Goal: Task Accomplishment & Management: Use online tool/utility

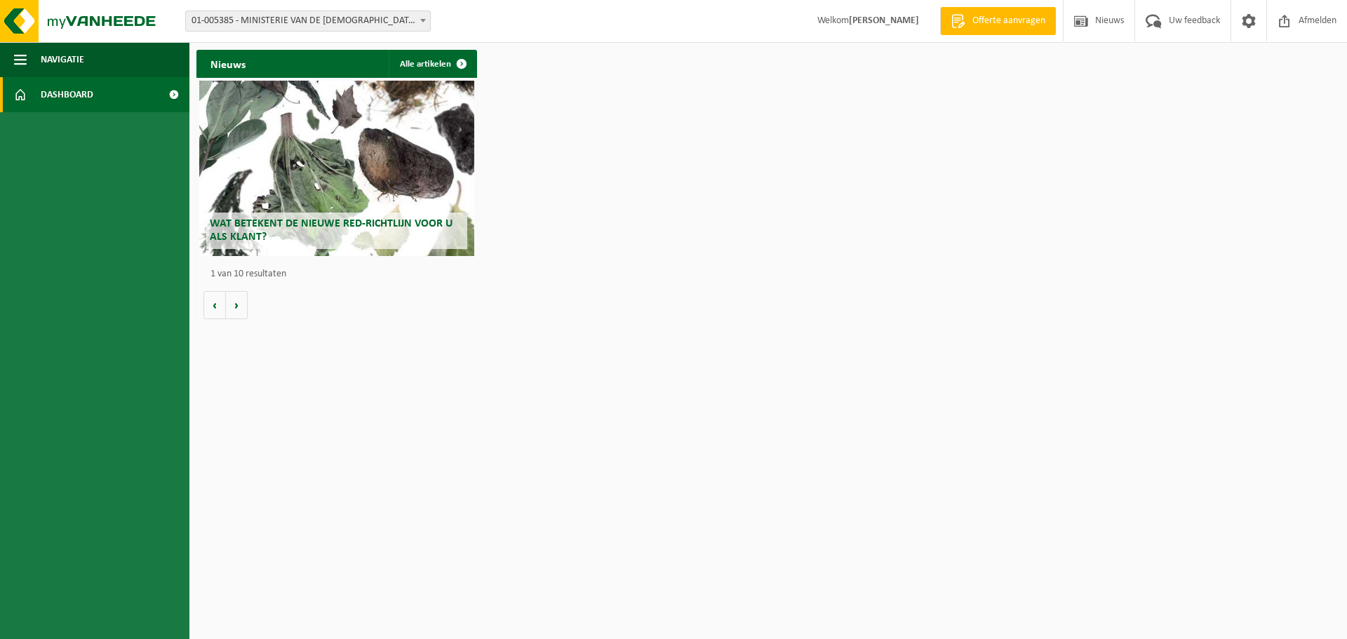
click at [90, 96] on span "Dashboard" at bounding box center [67, 94] width 53 height 35
click at [324, 20] on span "01-005385 - MINISTERIE VAN DE [DEMOGRAPHIC_DATA] GEMEENSCHAP - [GEOGRAPHIC_DATA]" at bounding box center [308, 21] width 244 height 20
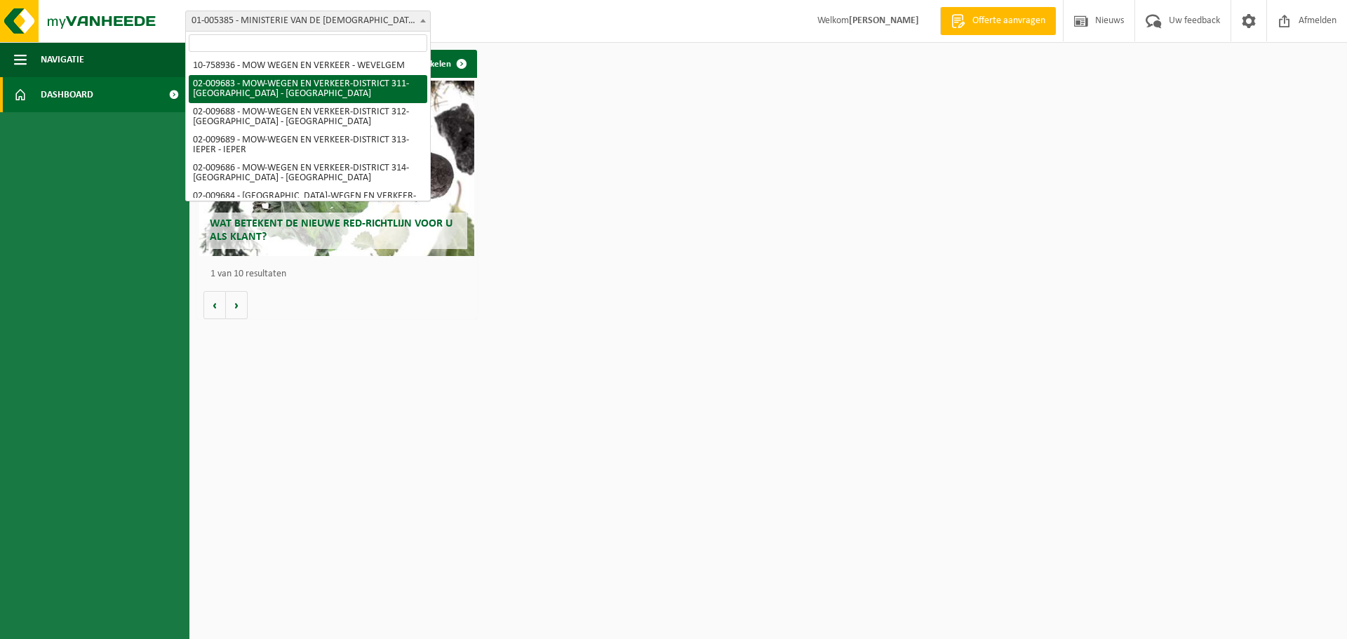
scroll to position [70, 0]
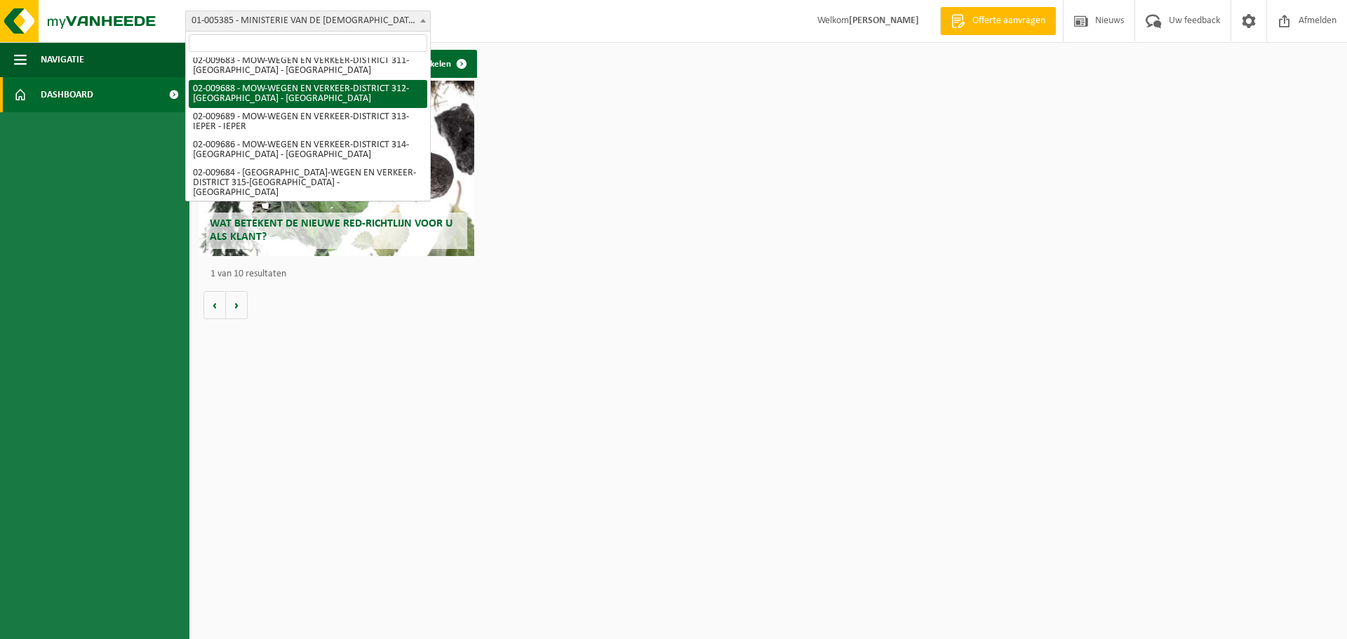
select select "1850"
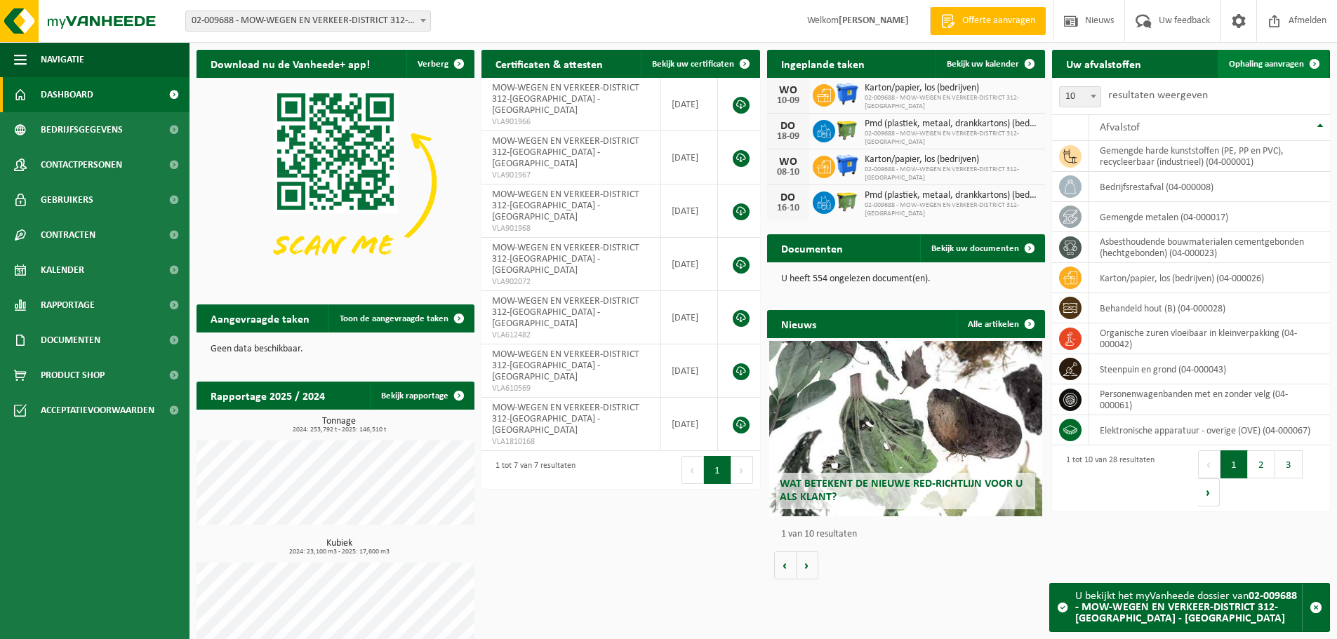
click at [1279, 60] on span "Ophaling aanvragen" at bounding box center [1266, 64] width 75 height 9
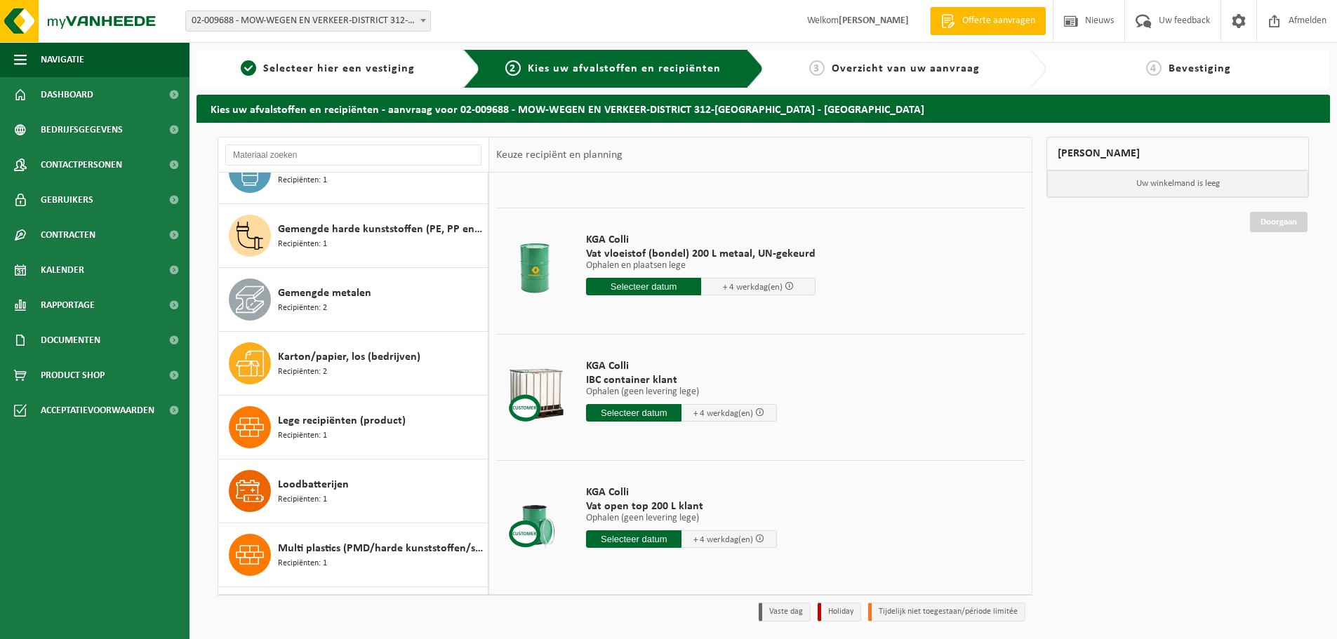
scroll to position [744, 0]
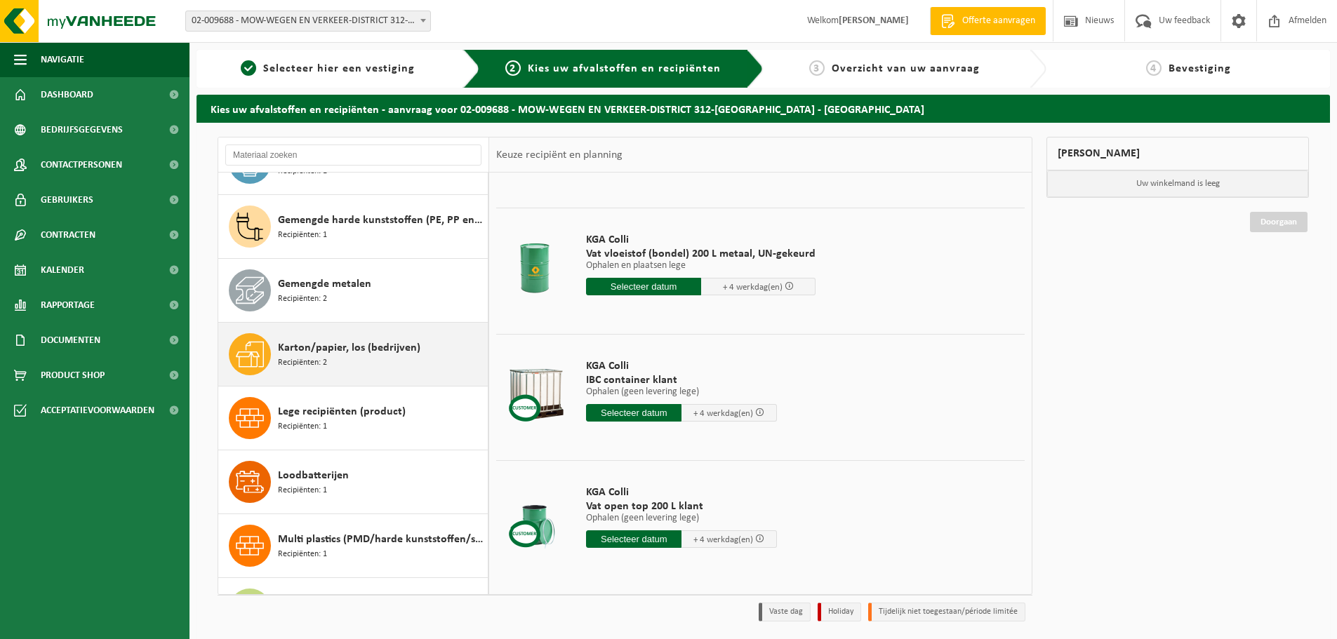
click at [377, 354] on span "Karton/papier, los (bedrijven)" at bounding box center [349, 348] width 142 height 17
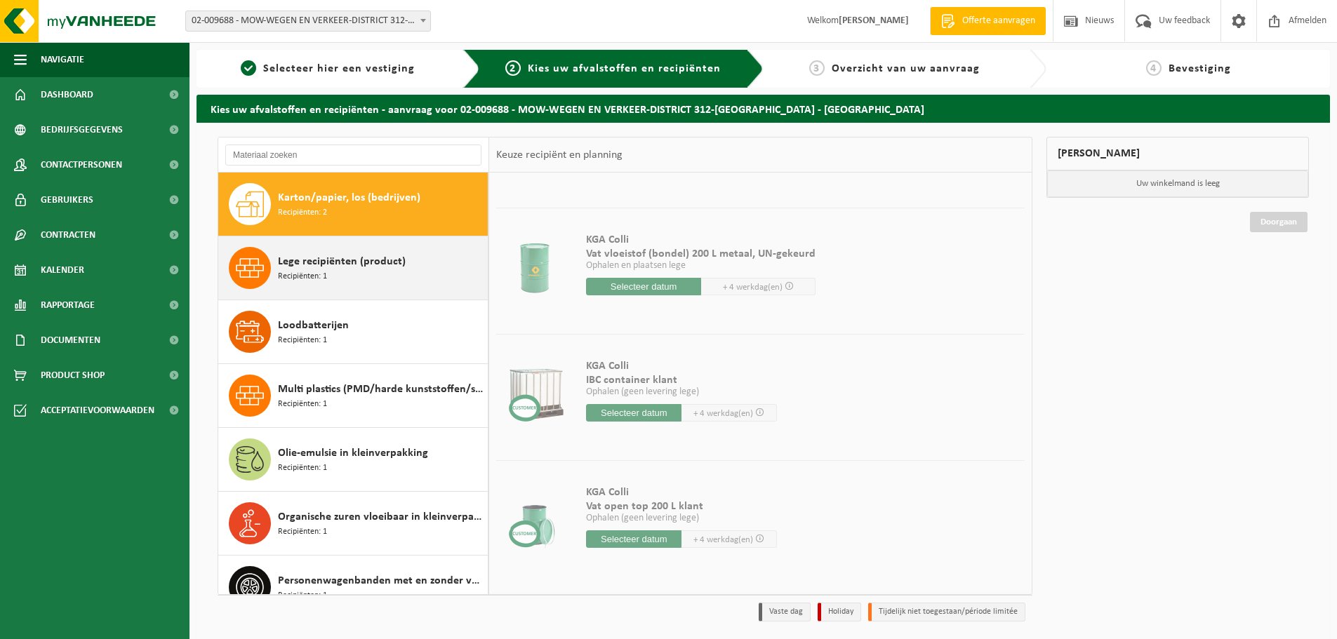
scroll to position [0, 0]
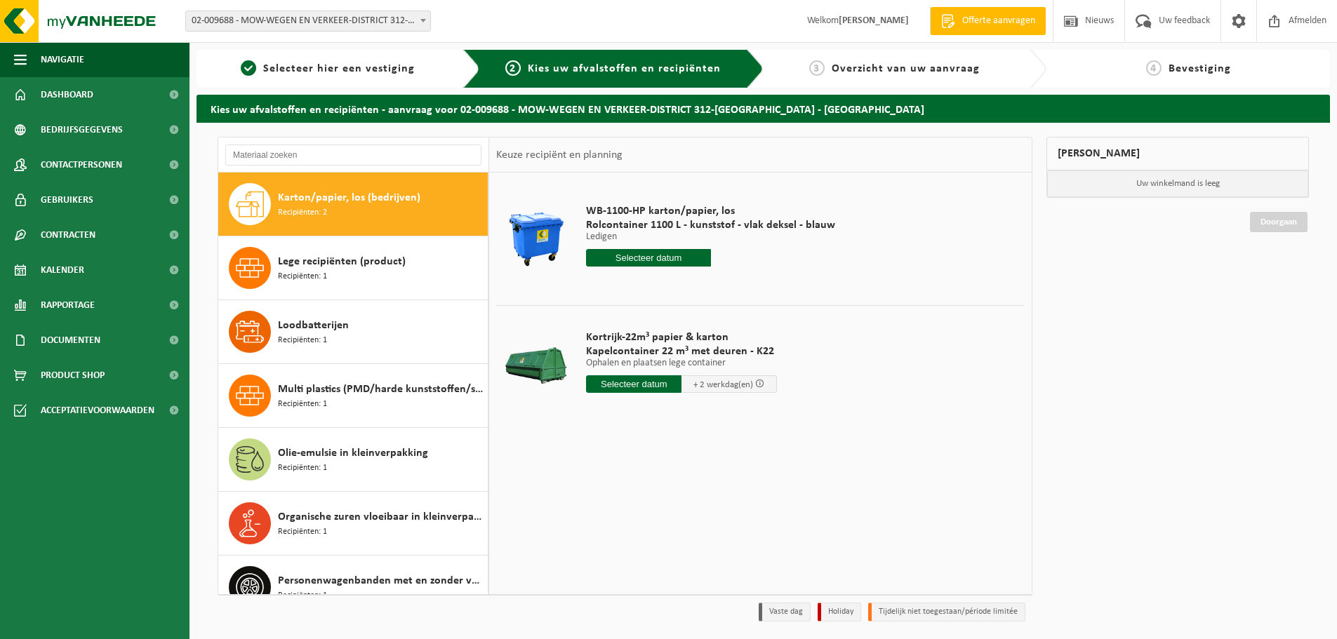
click at [630, 382] on input "text" at bounding box center [633, 384] width 95 height 18
click at [747, 416] on icon at bounding box center [746, 416] width 4 height 7
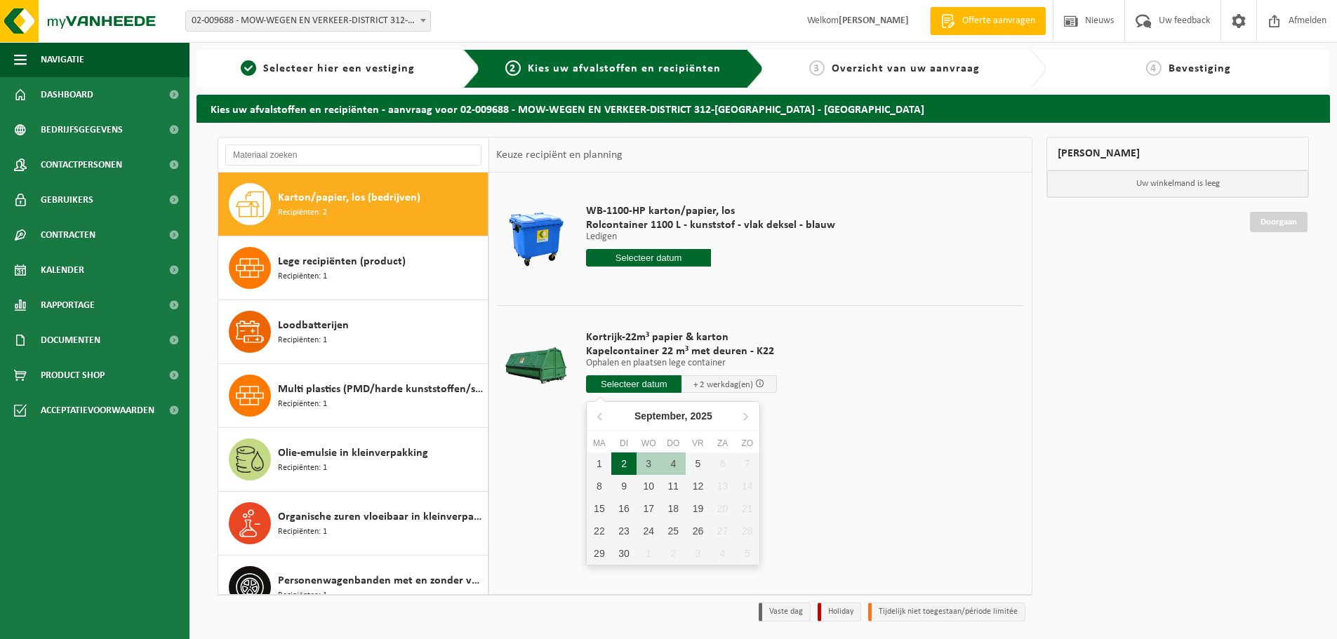
click at [625, 465] on div "2" at bounding box center [623, 464] width 25 height 22
type input "Van 2025-09-02"
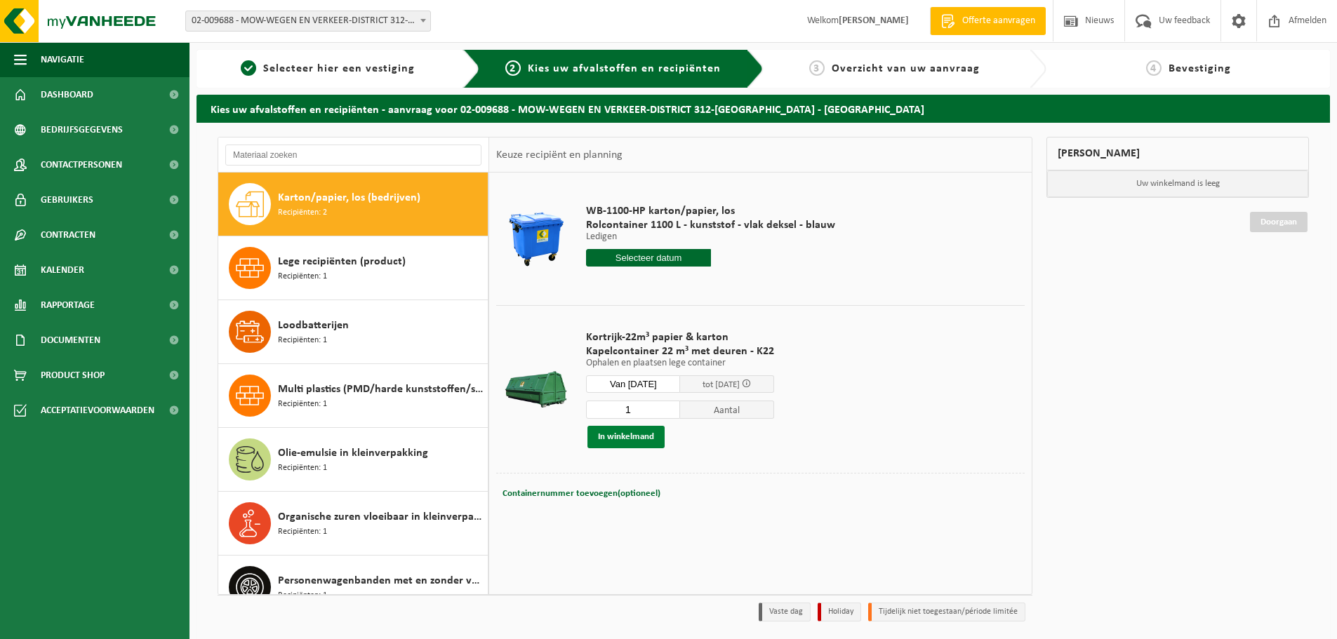
click at [641, 439] on button "In winkelmand" at bounding box center [625, 437] width 77 height 22
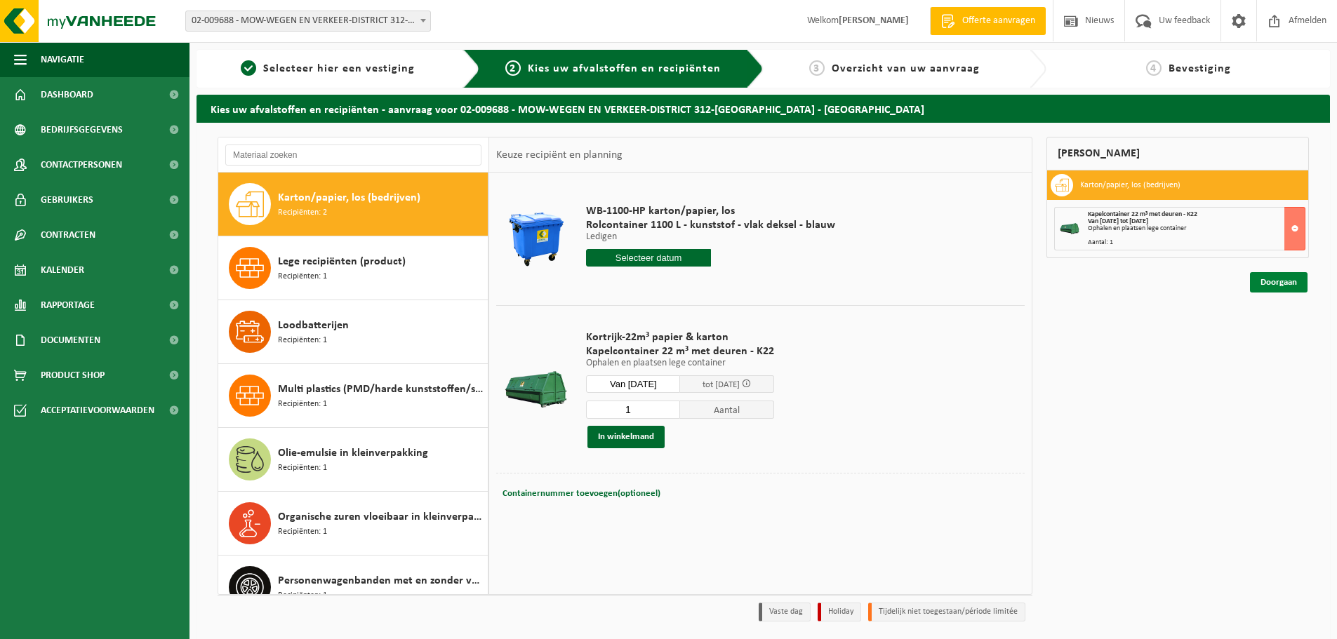
click at [1281, 274] on link "Doorgaan" at bounding box center [1279, 282] width 58 height 20
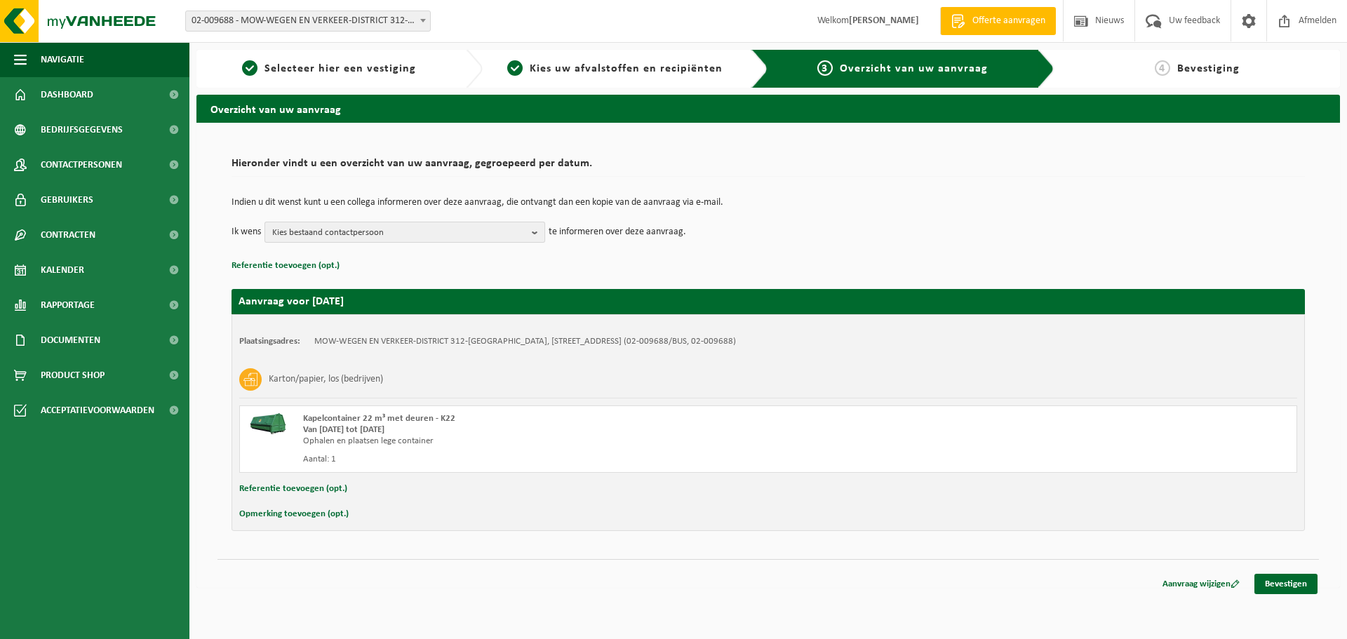
click at [497, 227] on span "Kies bestaand contactpersoon" at bounding box center [399, 232] width 254 height 21
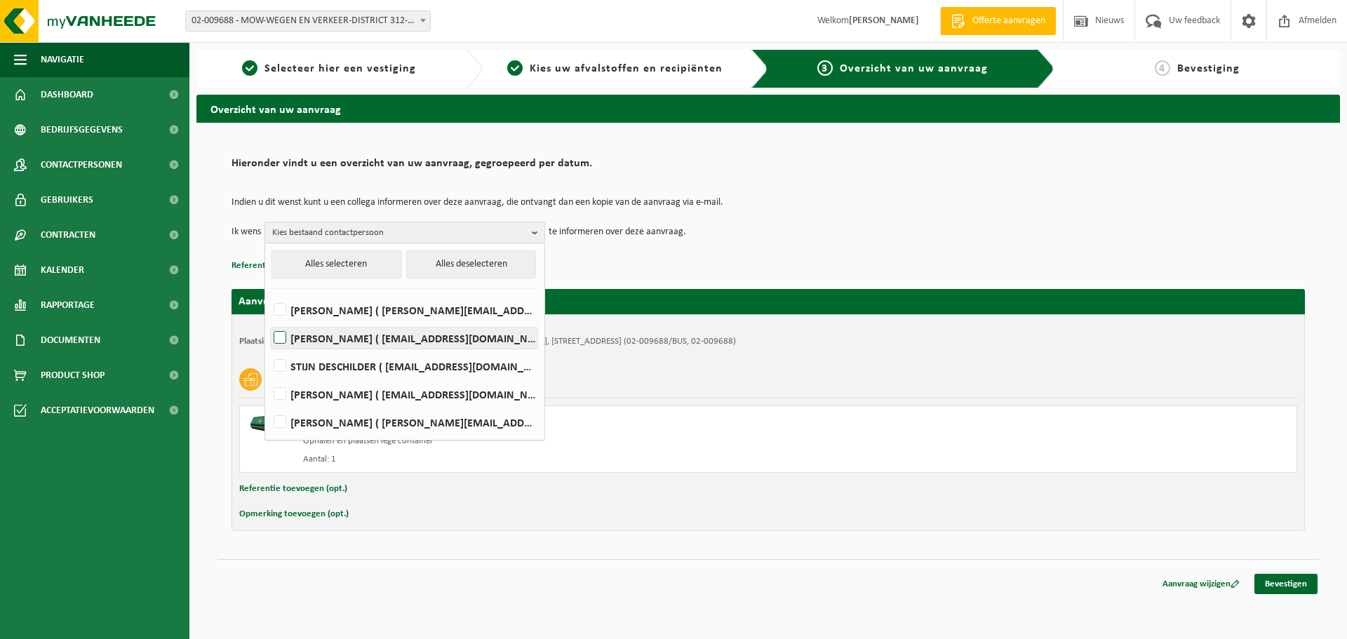
click at [286, 335] on label "Stefaan creupelandt ( stefaan.creupelandt@mow.vlaanderen.be )" at bounding box center [404, 338] width 267 height 21
click at [269, 321] on input "Stefaan creupelandt ( stefaan.creupelandt@mow.vlaanderen.be )" at bounding box center [268, 320] width 1 height 1
checkbox input "true"
click at [283, 365] on label "STIJN DESCHILDER ( stijn.deschilder@mow.vlaanderen.be )" at bounding box center [404, 366] width 267 height 21
click at [269, 349] on input "STIJN DESCHILDER ( stijn.deschilder@mow.vlaanderen.be )" at bounding box center [268, 348] width 1 height 1
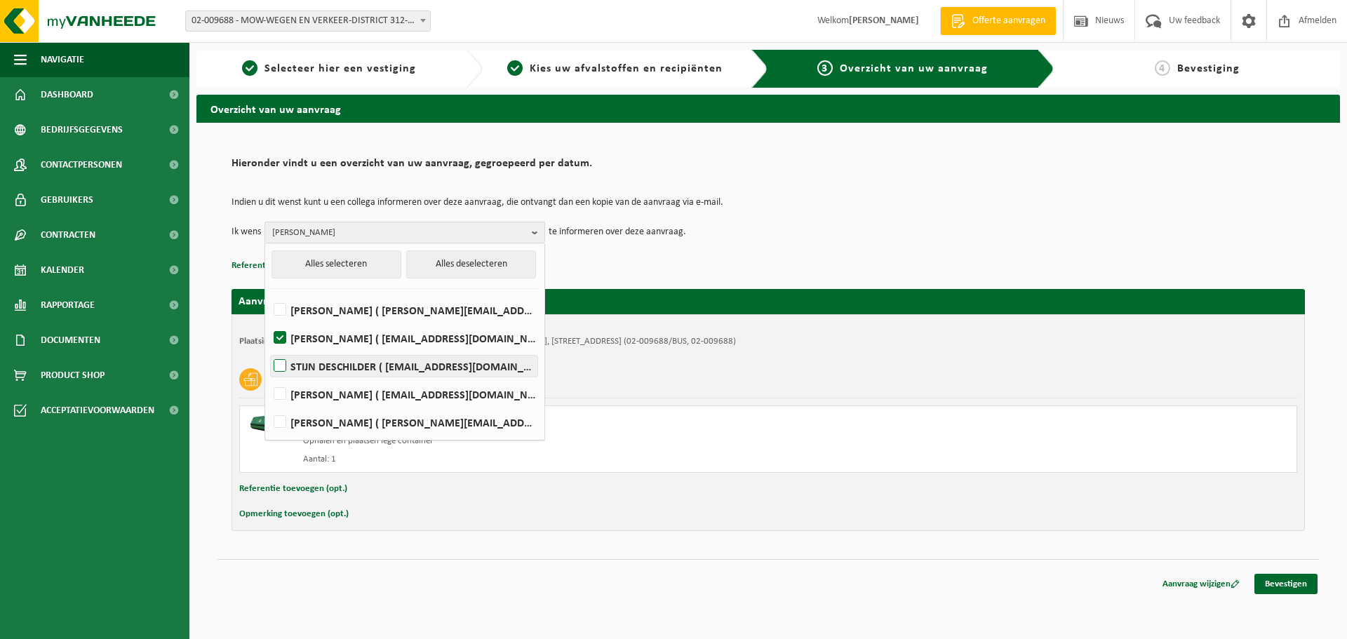
checkbox input "true"
click at [1305, 588] on link "Bevestigen" at bounding box center [1286, 584] width 63 height 20
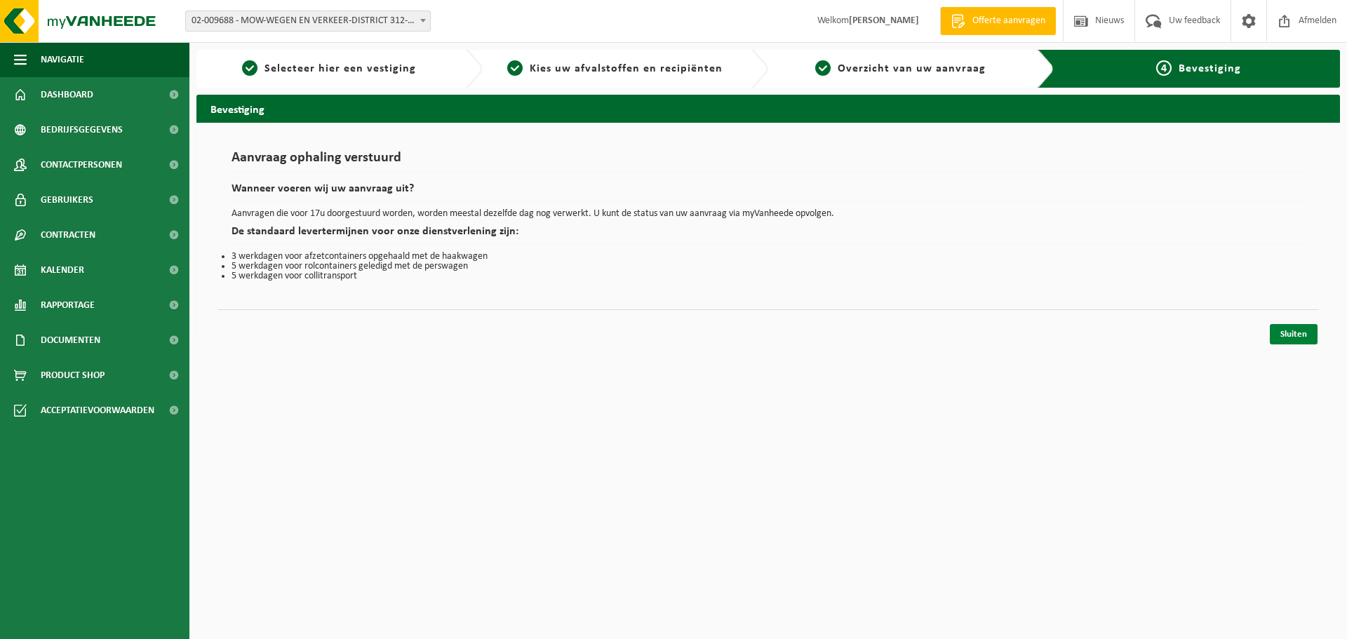
click at [1305, 328] on link "Sluiten" at bounding box center [1294, 334] width 48 height 20
